Goal: Transaction & Acquisition: Purchase product/service

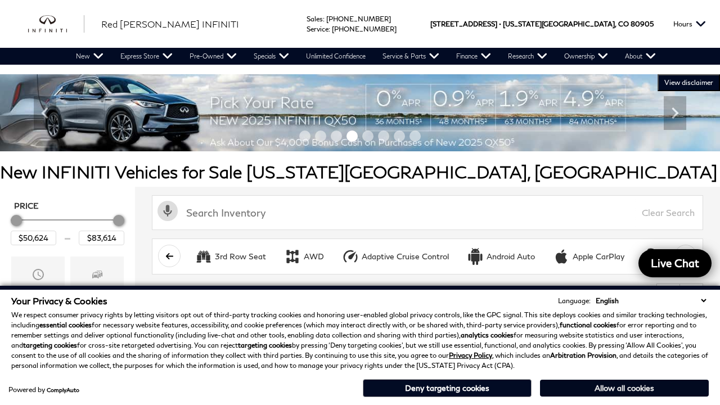
click at [624, 388] on button "Allow all cookies" at bounding box center [624, 388] width 169 height 17
